Goal: Transaction & Acquisition: Purchase product/service

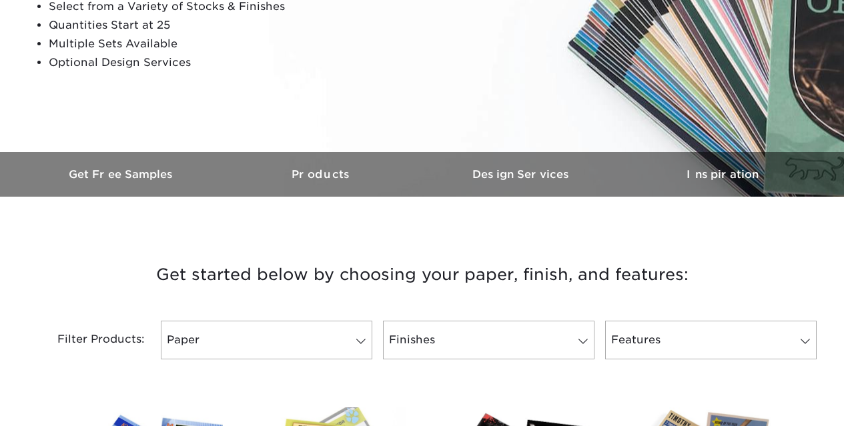
scroll to position [400, 0]
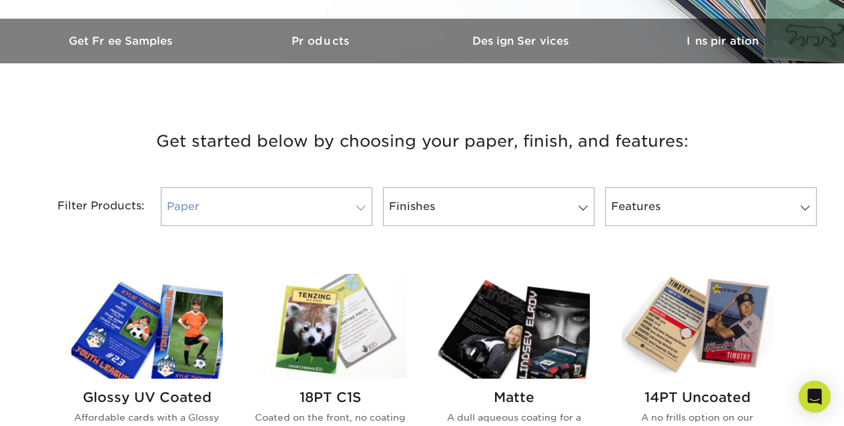
click at [360, 206] on span at bounding box center [361, 208] width 19 height 11
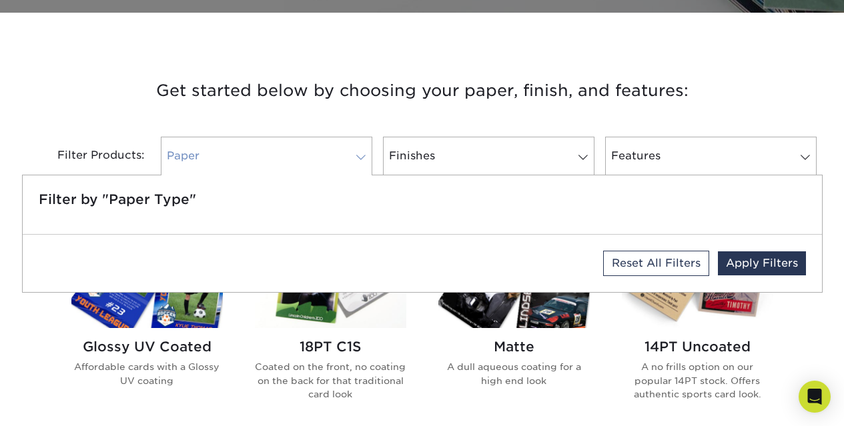
scroll to position [467, 0]
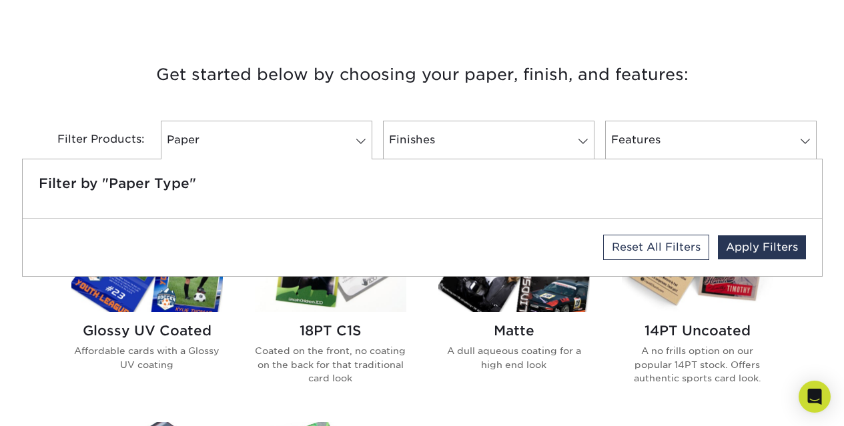
click at [40, 91] on h3 "Get started below by choosing your paper, finish, and features:" at bounding box center [422, 75] width 781 height 60
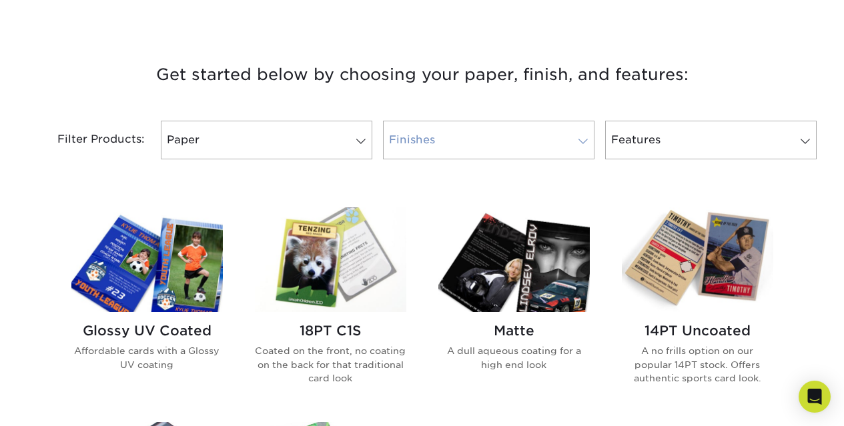
click at [571, 145] on link "Finishes" at bounding box center [489, 140] width 212 height 39
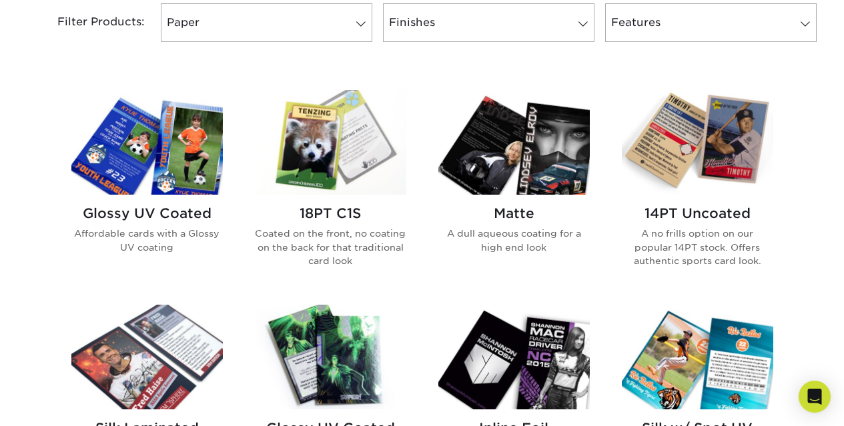
scroll to position [601, 0]
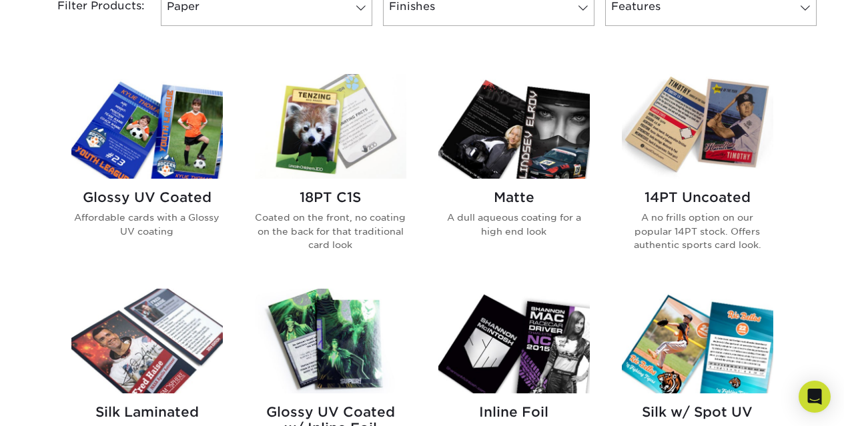
click at [677, 200] on h2 "14PT Uncoated" at bounding box center [698, 198] width 152 height 16
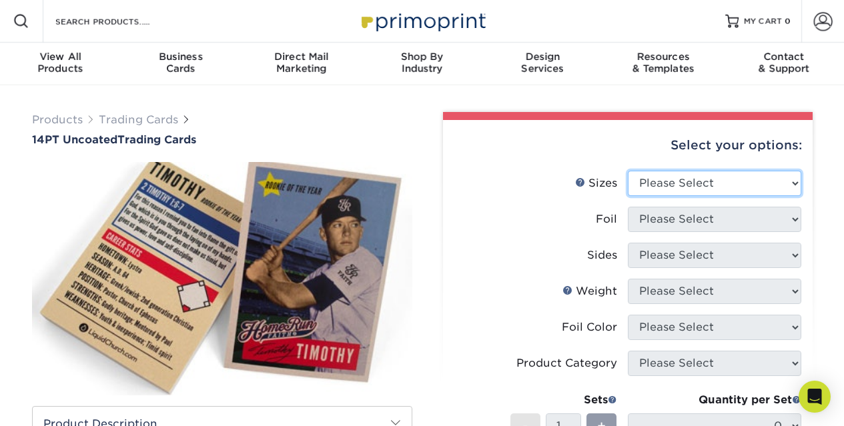
click at [691, 184] on select "Please Select 2.5" x 3.5"" at bounding box center [715, 183] width 174 height 25
select select "2.50x3.50"
click at [628, 171] on select "Please Select 2.5" x 3.5"" at bounding box center [715, 183] width 174 height 25
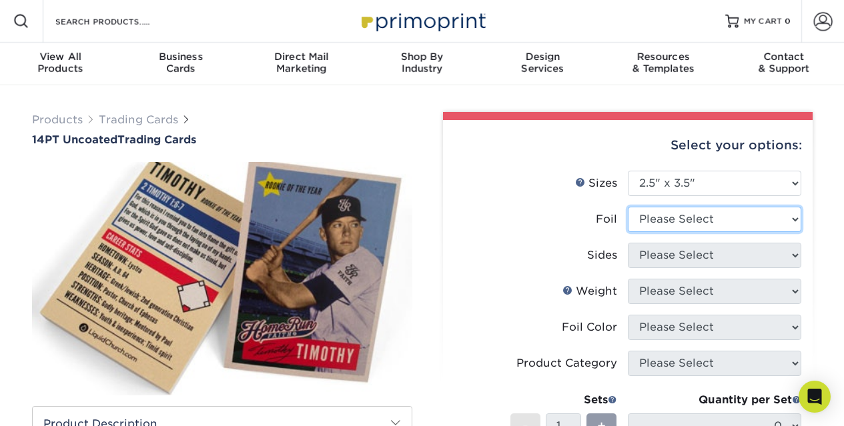
click at [659, 222] on select "Please Select Yes No" at bounding box center [715, 219] width 174 height 25
select select "0"
click at [628, 207] on select "Please Select Yes No" at bounding box center [715, 219] width 174 height 25
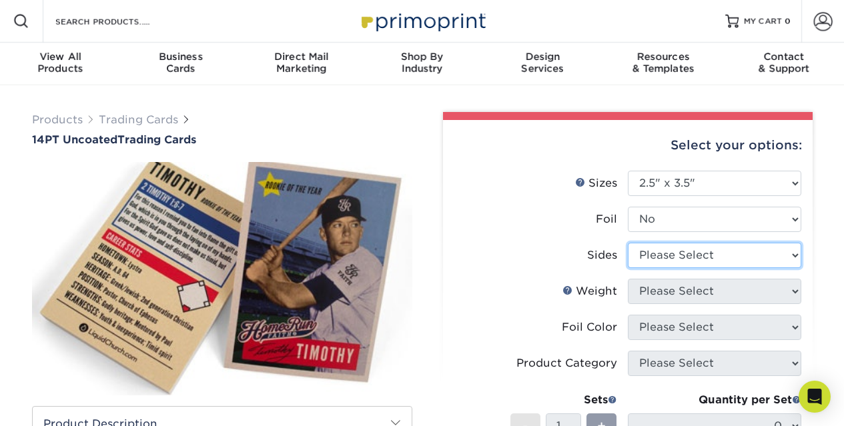
click at [654, 257] on select "Please Select Print Both Sides Print Front Only" at bounding box center [715, 255] width 174 height 25
select select "13abbda7-1d64-4f25-8bb2-c179b224825d"
click at [628, 243] on select "Please Select Print Both Sides Print Front Only" at bounding box center [715, 255] width 174 height 25
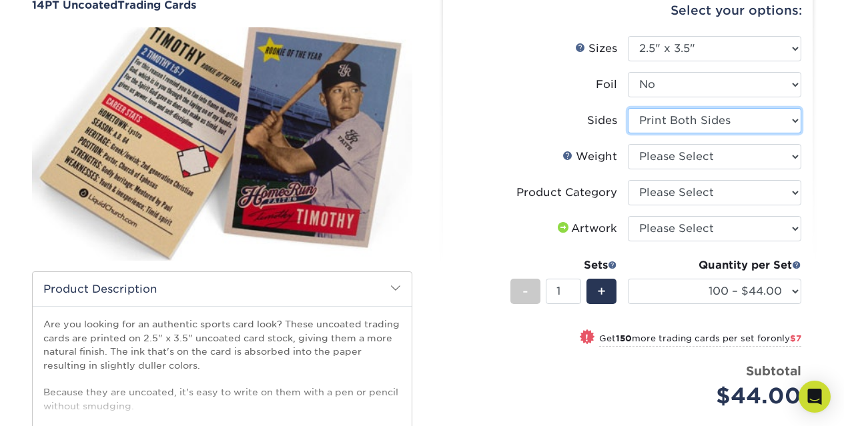
scroll to position [200, 0]
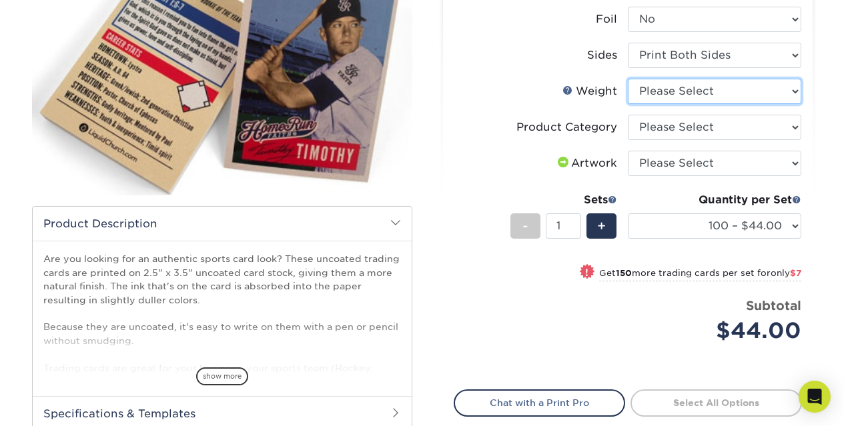
click at [661, 99] on select "Please Select 14PT Uncoated" at bounding box center [715, 91] width 174 height 25
select select "14PT Uncoated"
click at [628, 79] on select "Please Select 14PT Uncoated" at bounding box center [715, 91] width 174 height 25
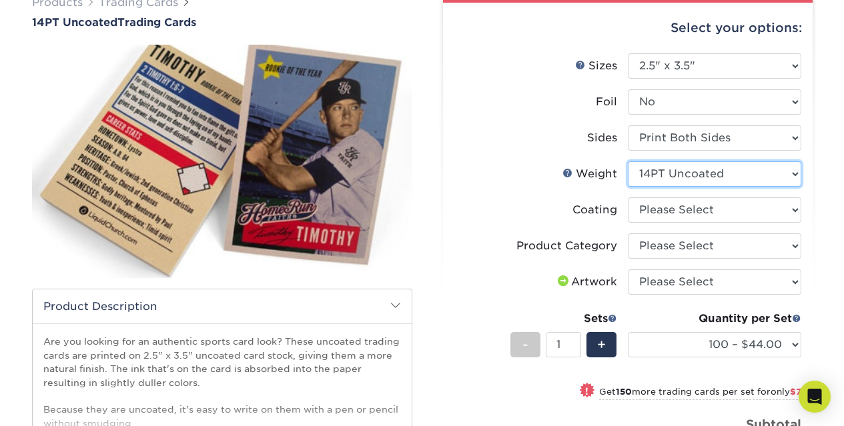
scroll to position [133, 0]
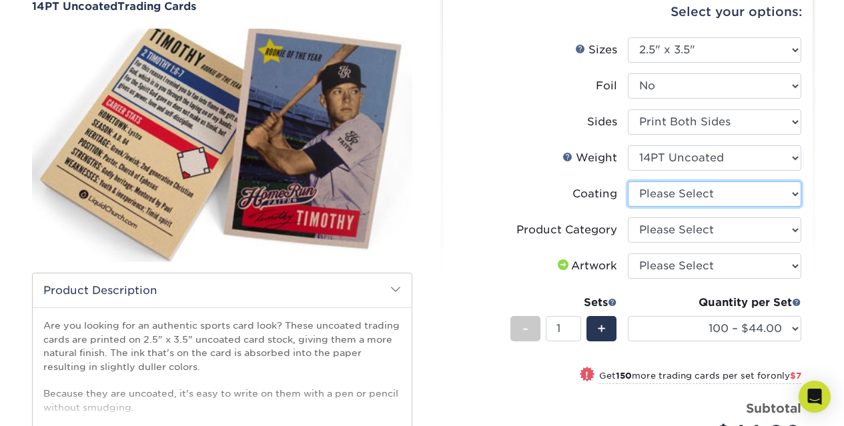
click at [692, 190] on select at bounding box center [715, 194] width 174 height 25
select select "3e7618de-abca-4bda-9f97-8b9129e913d8"
click at [628, 182] on select at bounding box center [715, 194] width 174 height 25
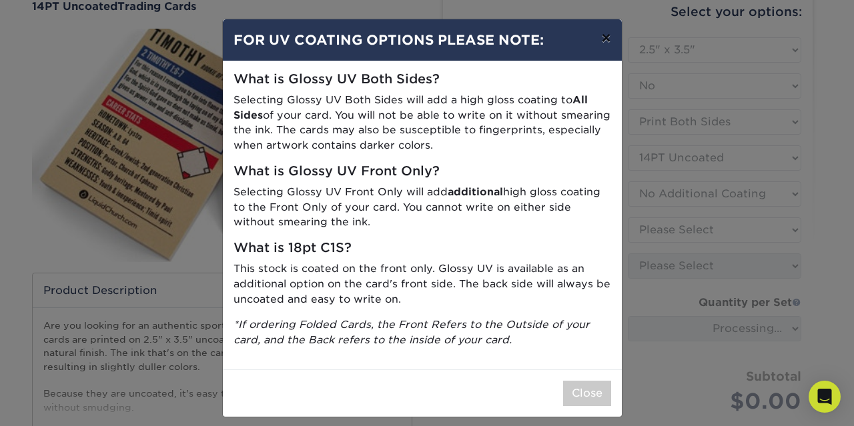
click at [597, 39] on button "×" at bounding box center [606, 37] width 31 height 37
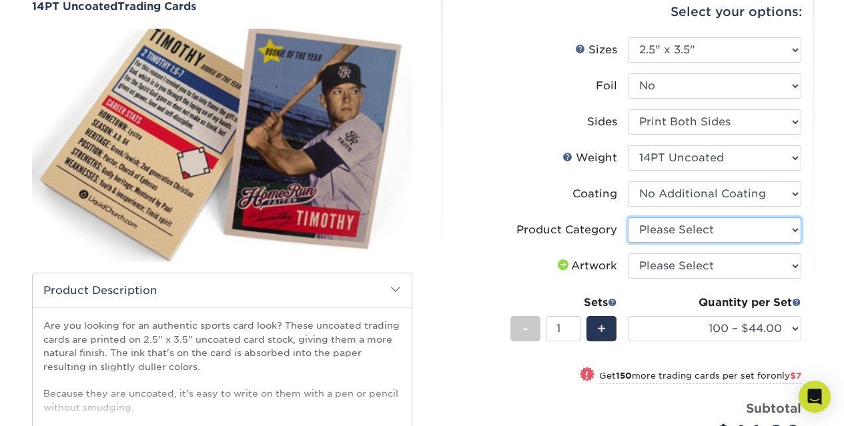
click at [664, 222] on select "Please Select Trading Cards" at bounding box center [715, 230] width 174 height 25
select select "c2f9bce9-36c2-409d-b101-c29d9d031e18"
click at [628, 218] on select "Please Select Trading Cards" at bounding box center [715, 230] width 174 height 25
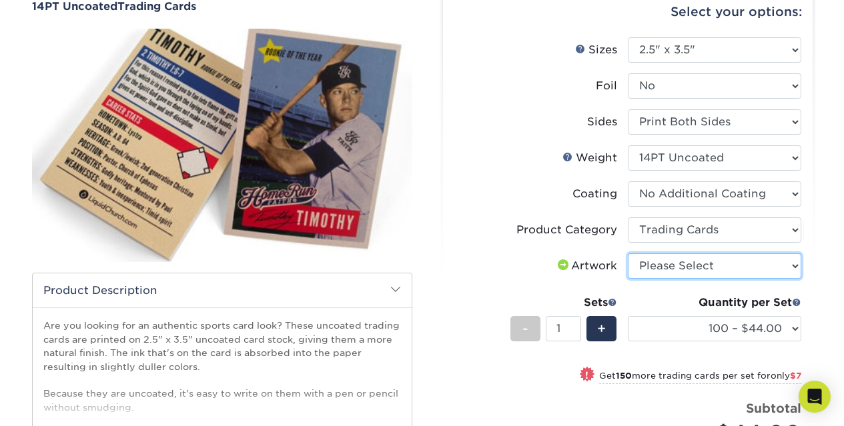
click at [641, 270] on select "Please Select I will upload files I need a design - $100" at bounding box center [715, 266] width 174 height 25
select select "upload"
click at [628, 254] on select "Please Select I will upload files I need a design - $100" at bounding box center [715, 266] width 174 height 25
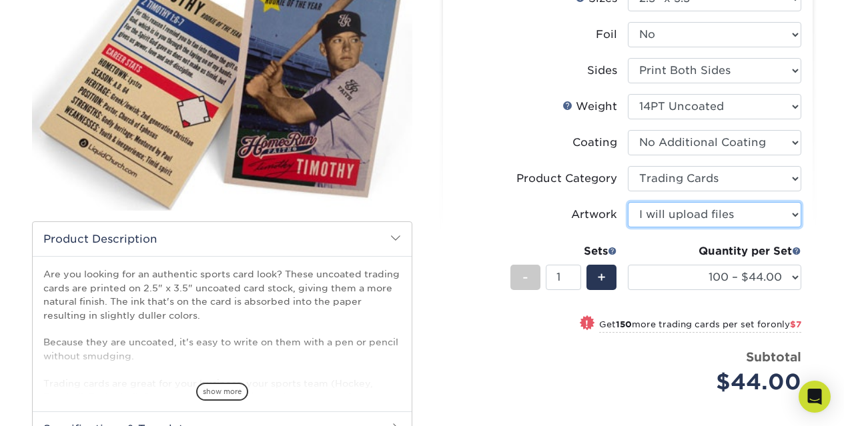
scroll to position [200, 0]
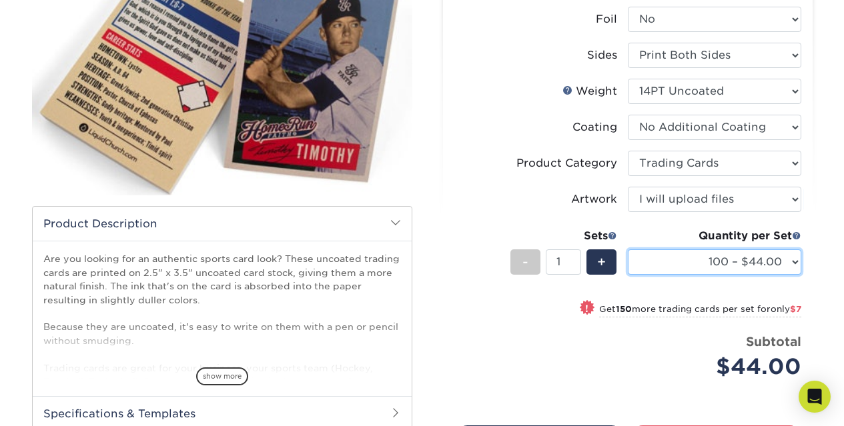
click at [789, 259] on select "100 – $44.00 250 – $51.00 500 – $54.00 1000 – $78.00 2500 – $148.00 5000 – $198…" at bounding box center [715, 262] width 174 height 25
click at [387, 160] on img at bounding box center [222, 78] width 380 height 263
